Goal: Transaction & Acquisition: Book appointment/travel/reservation

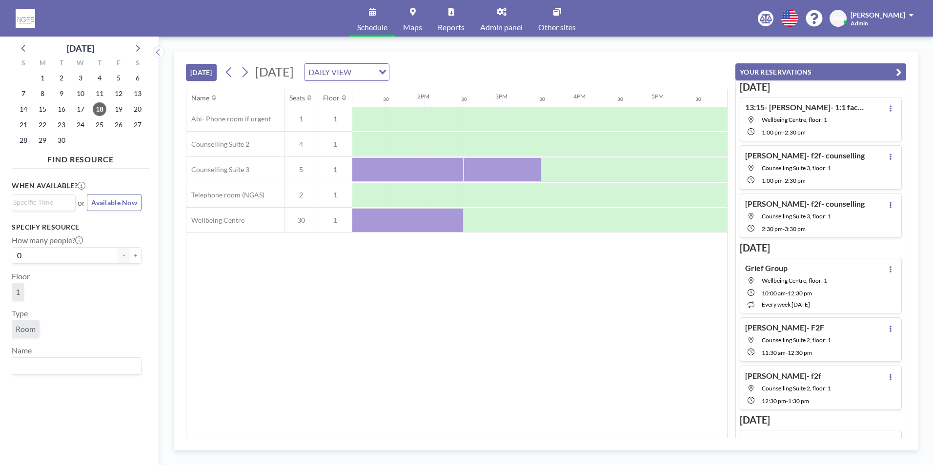
scroll to position [0, 920]
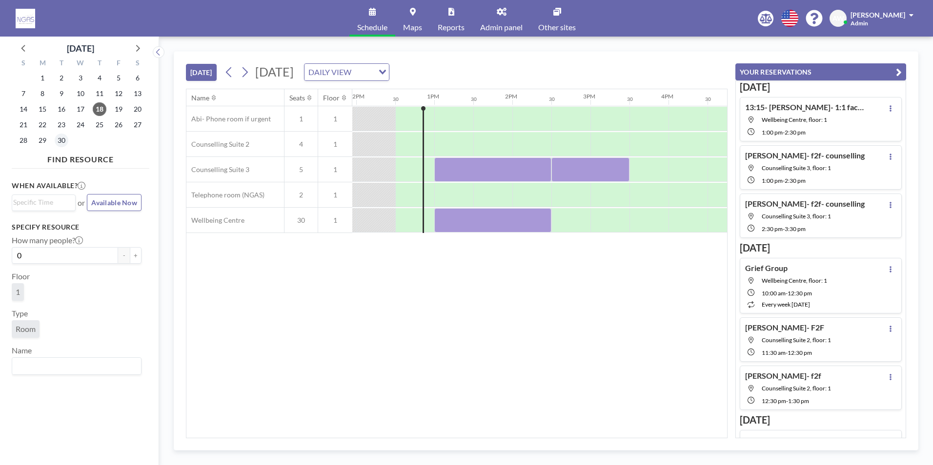
scroll to position [0, 937]
click at [59, 145] on span "30" at bounding box center [62, 141] width 14 height 14
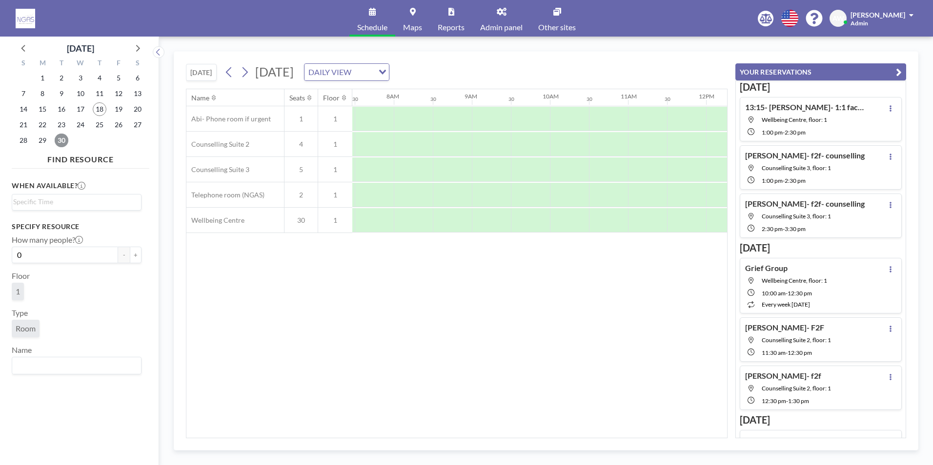
scroll to position [0, 585]
click at [559, 151] on div at bounding box center [566, 144] width 39 height 24
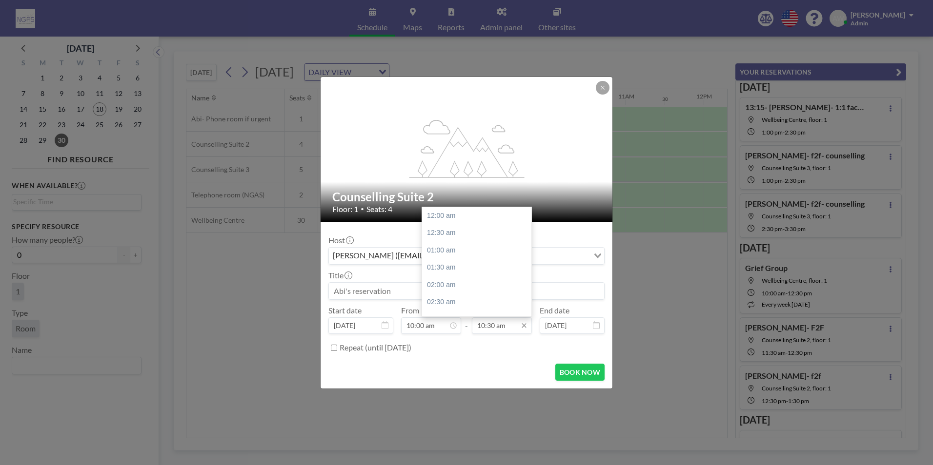
scroll to position [364, 0]
click at [448, 233] on div "11:00 am" at bounding box center [479, 234] width 114 height 18
type input "11:00 am"
click at [424, 287] on input at bounding box center [466, 291] width 275 height 17
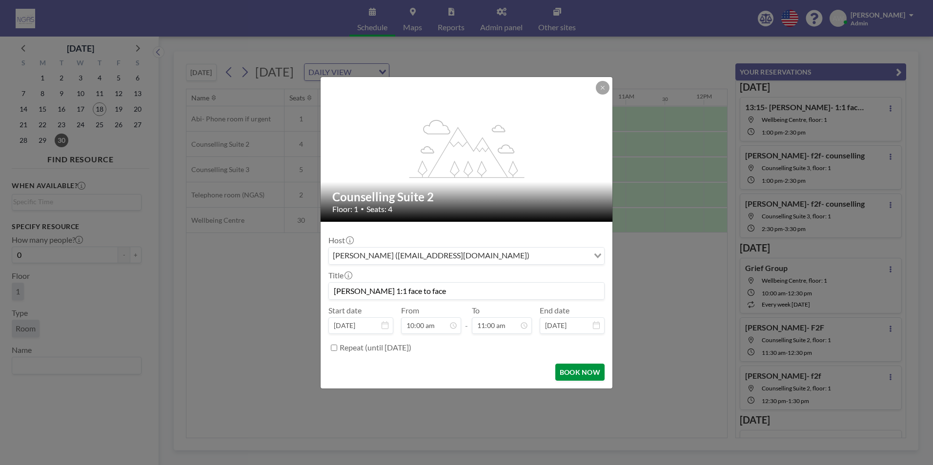
type input "[PERSON_NAME] 1:1 face to face"
click at [588, 366] on button "BOOK NOW" at bounding box center [579, 372] width 49 height 17
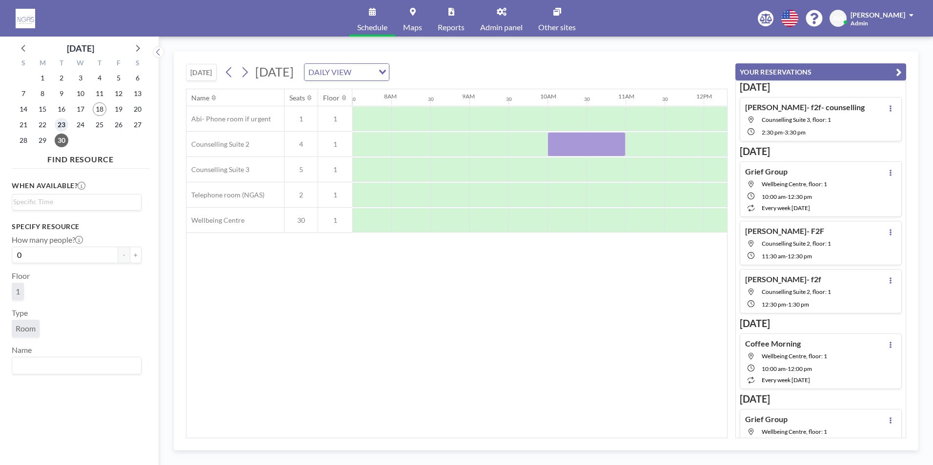
click at [64, 124] on span "23" at bounding box center [62, 125] width 14 height 14
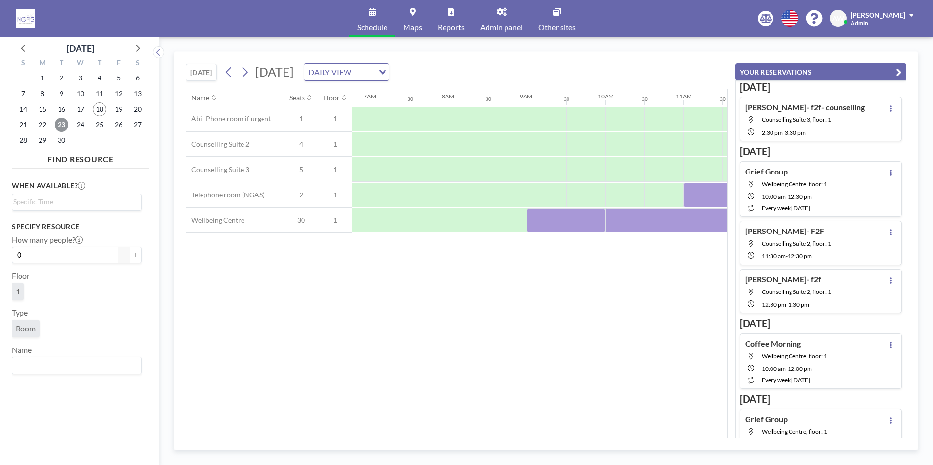
scroll to position [0, 585]
